Goal: Transaction & Acquisition: Purchase product/service

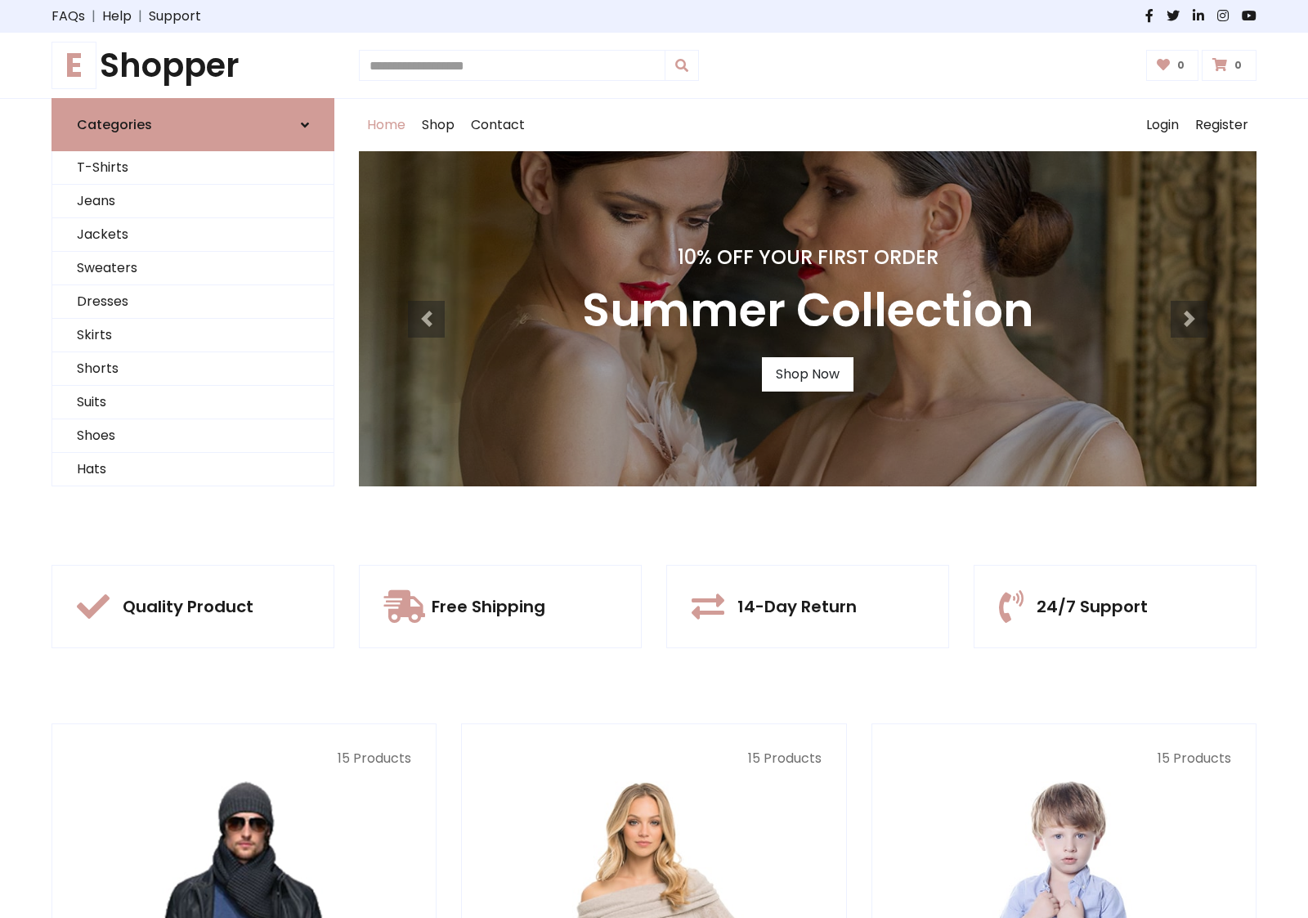
click at [654, 458] on div "10% Off Your First Order Summer Collection Shop Now" at bounding box center [807, 318] width 897 height 335
click at [807, 373] on link "Shop Now" at bounding box center [808, 374] width 92 height 34
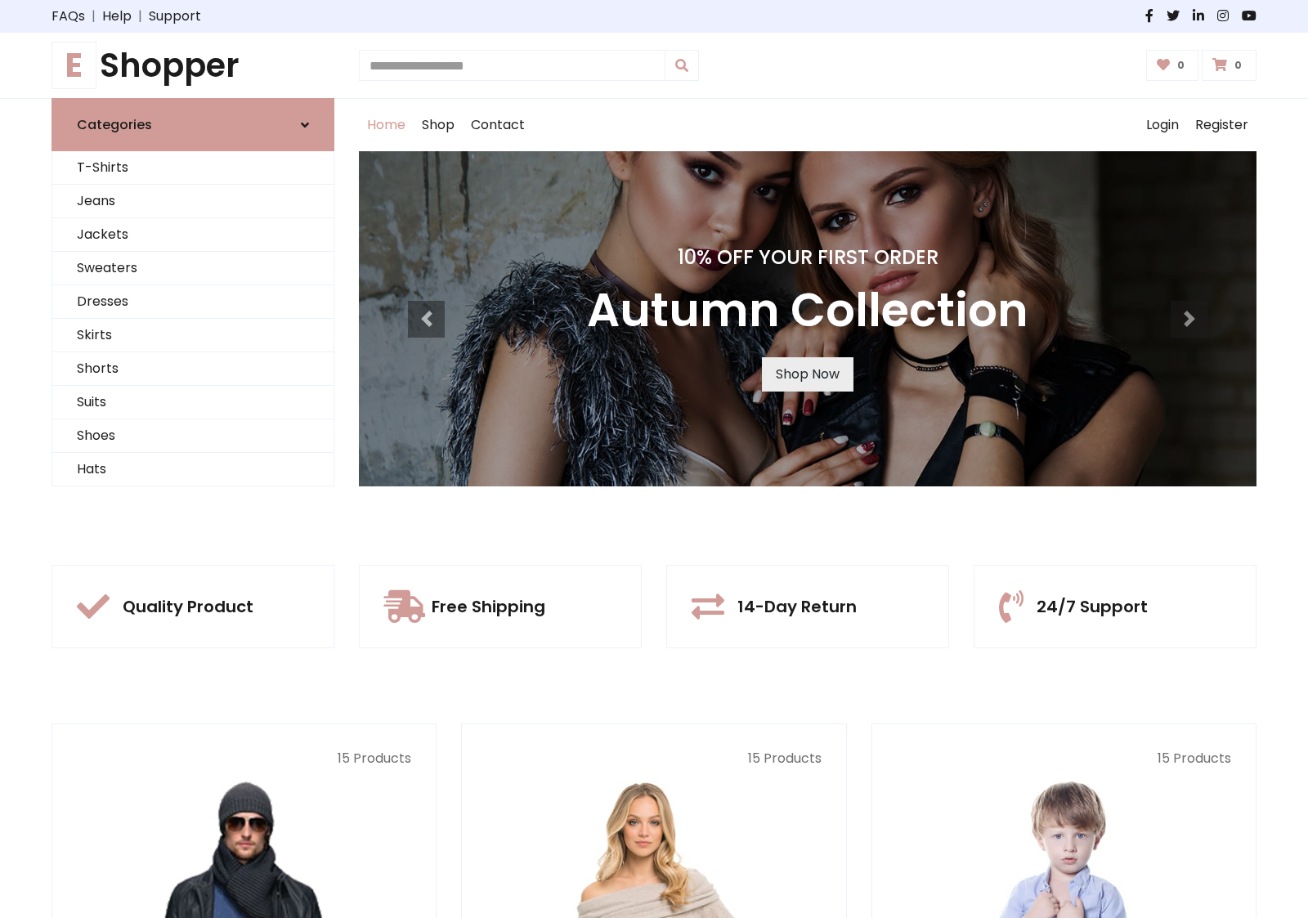
click at [807, 373] on link "Shop Now" at bounding box center [808, 374] width 92 height 34
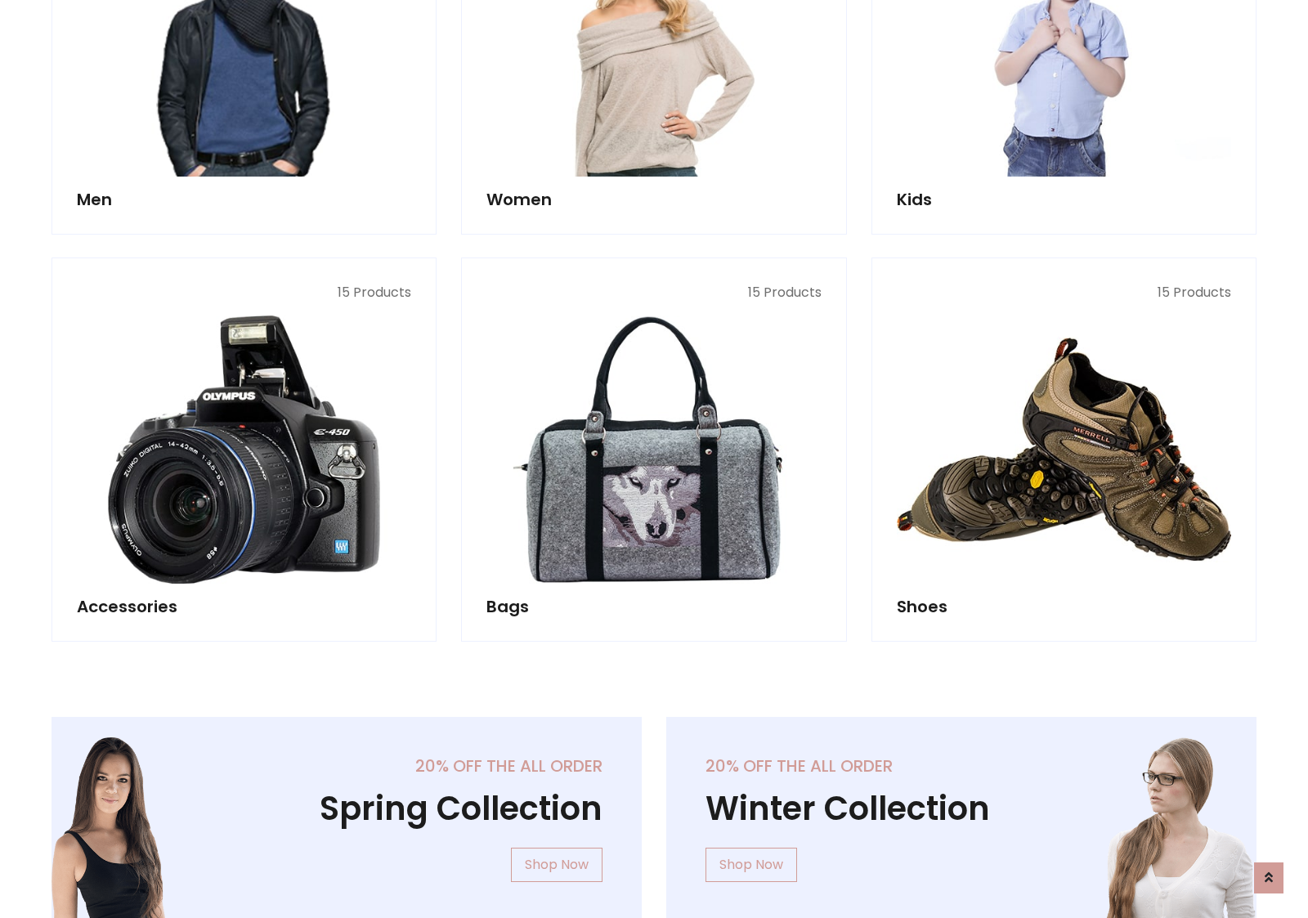
scroll to position [1630, 0]
